Goal: Task Accomplishment & Management: Manage account settings

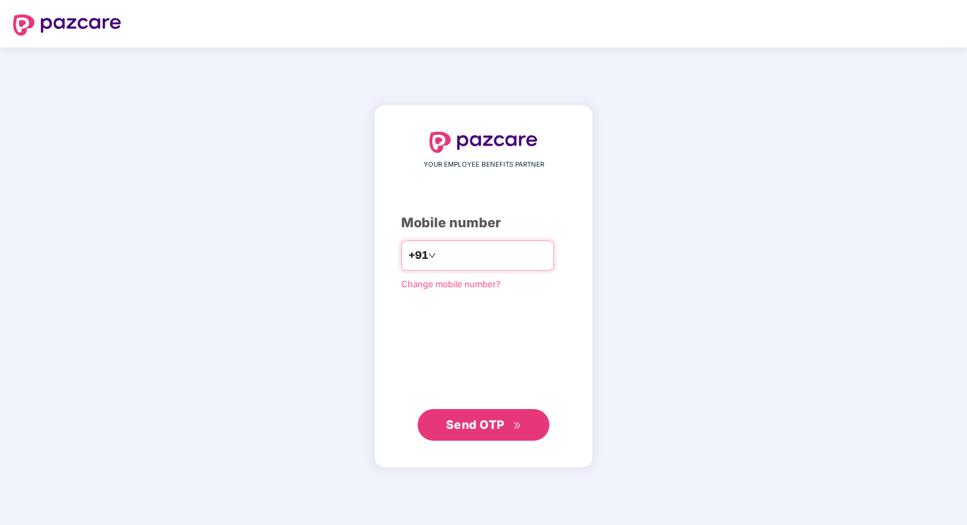
paste input "**********"
type input "**********"
click at [500, 425] on span "Send OTP" at bounding box center [475, 425] width 59 height 14
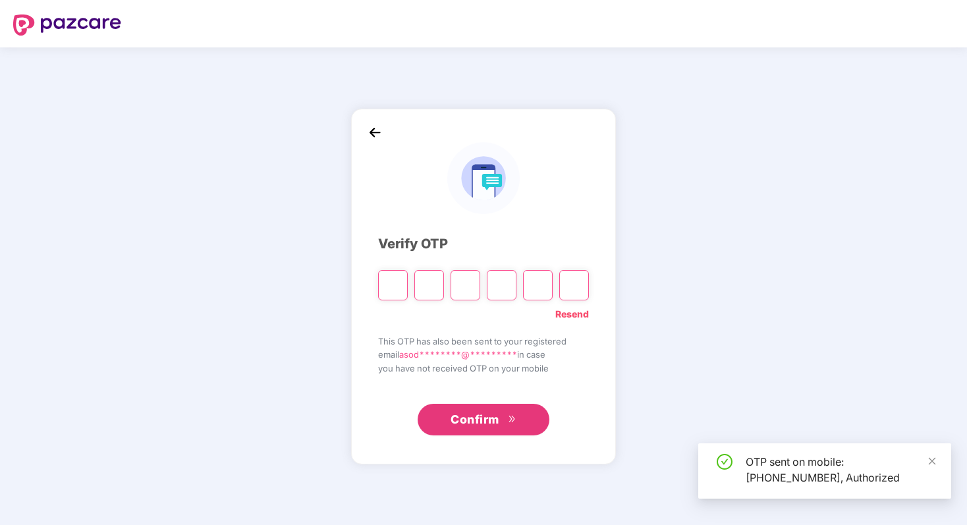
type input "*"
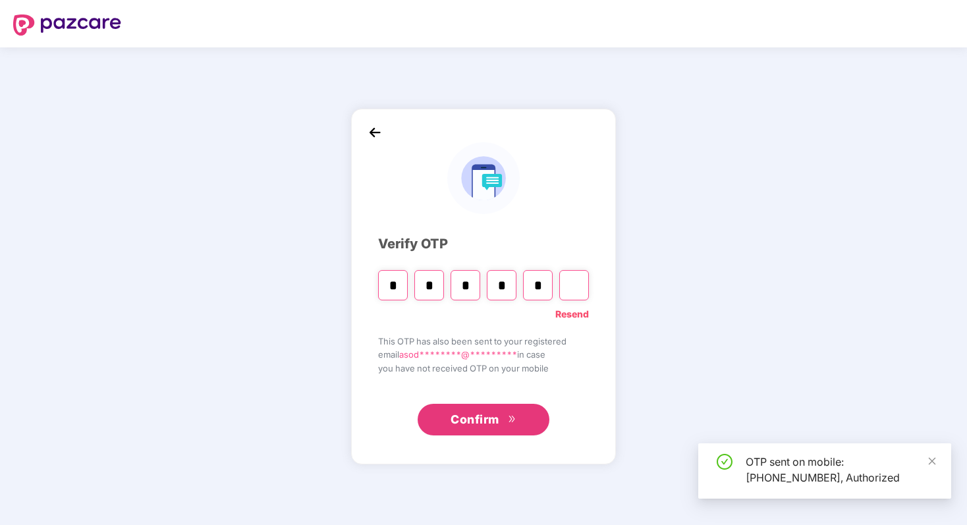
type input "*"
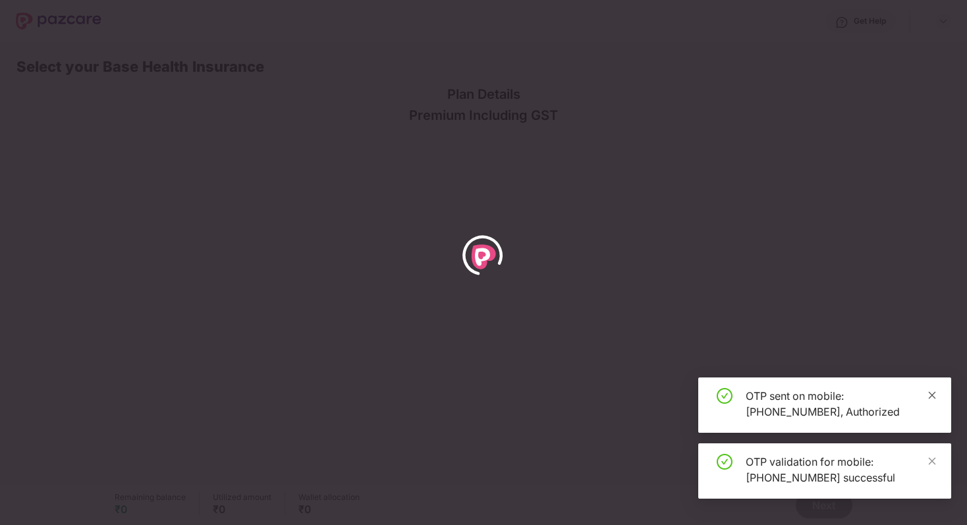
click at [929, 392] on icon "close" at bounding box center [932, 394] width 7 height 7
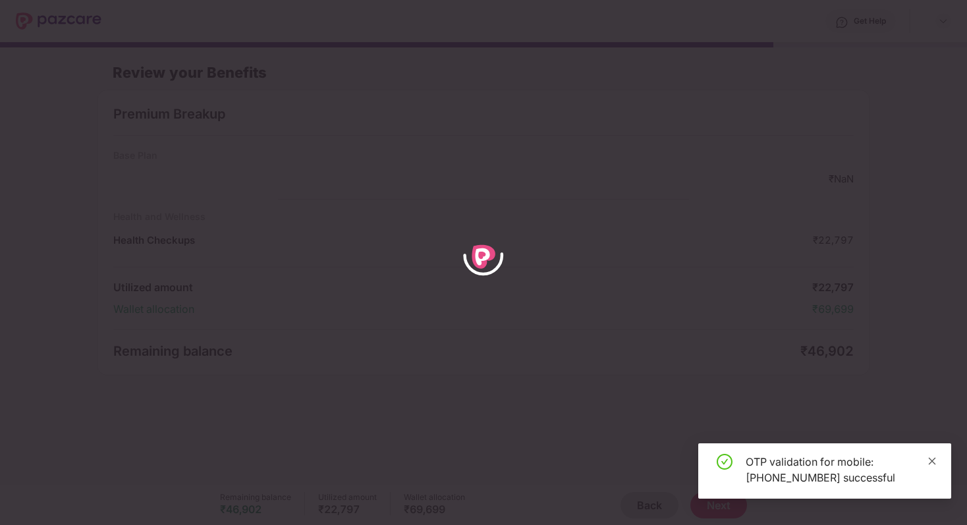
click at [930, 462] on icon "close" at bounding box center [932, 460] width 7 height 7
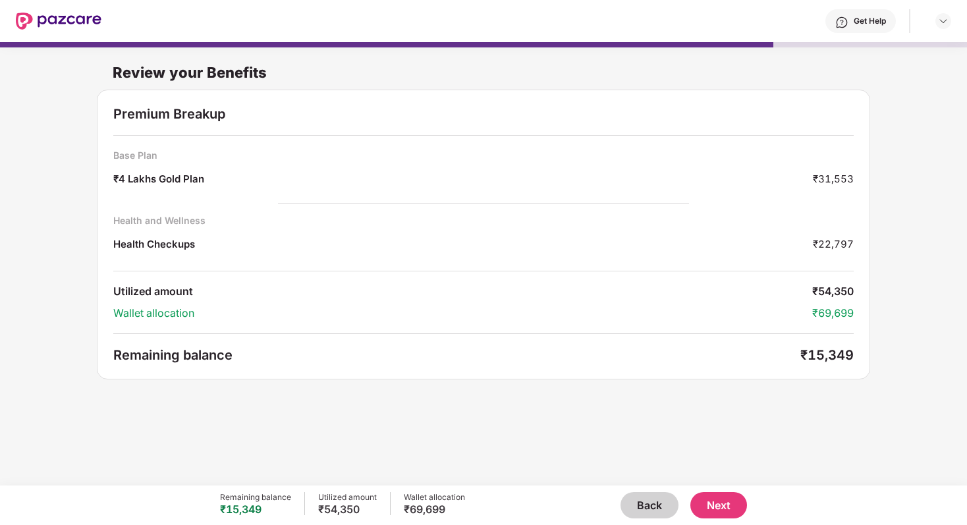
click at [651, 504] on button "Back" at bounding box center [649, 505] width 58 height 26
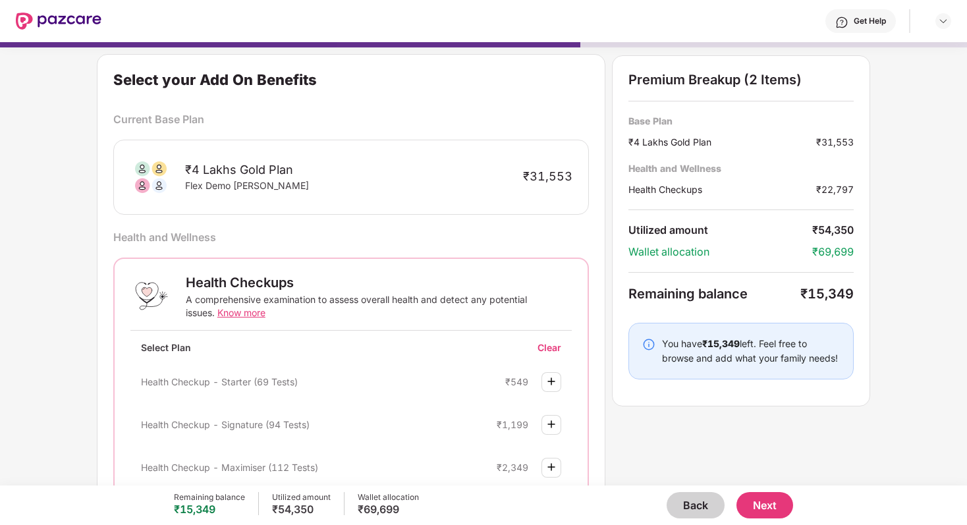
click at [651, 504] on div "Back Next" at bounding box center [606, 505] width 374 height 26
click at [678, 504] on button "Back" at bounding box center [695, 505] width 58 height 26
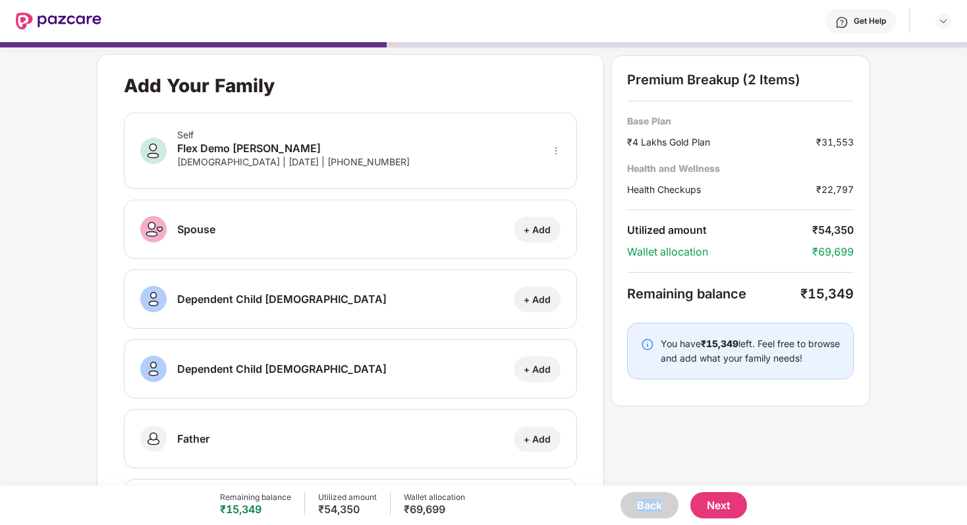
click at [635, 512] on button "Back" at bounding box center [649, 505] width 58 height 26
